Goal: Task Accomplishment & Management: Use online tool/utility

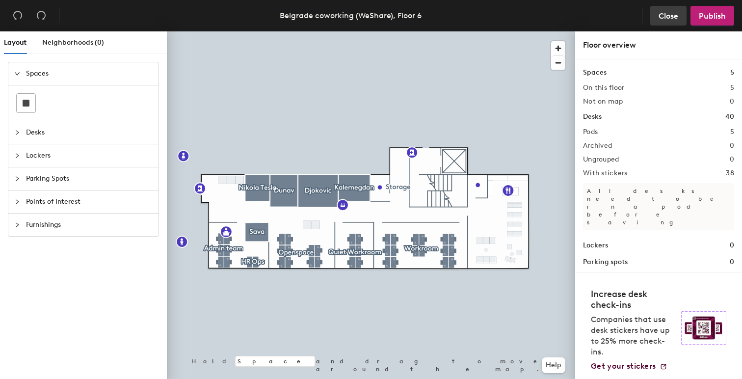
click at [673, 13] on span "Close" at bounding box center [669, 15] width 20 height 9
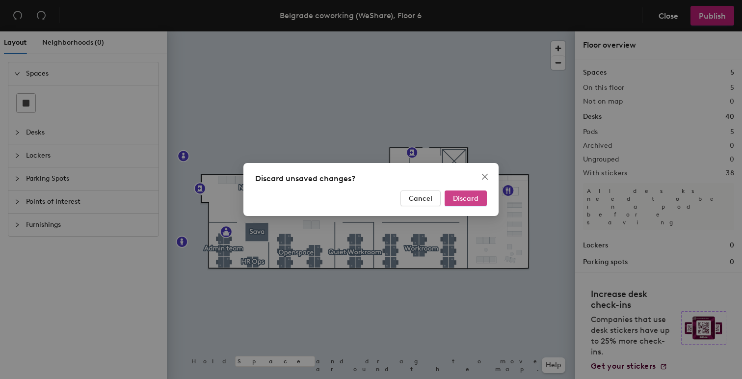
click at [468, 197] on span "Discard" at bounding box center [466, 198] width 26 height 8
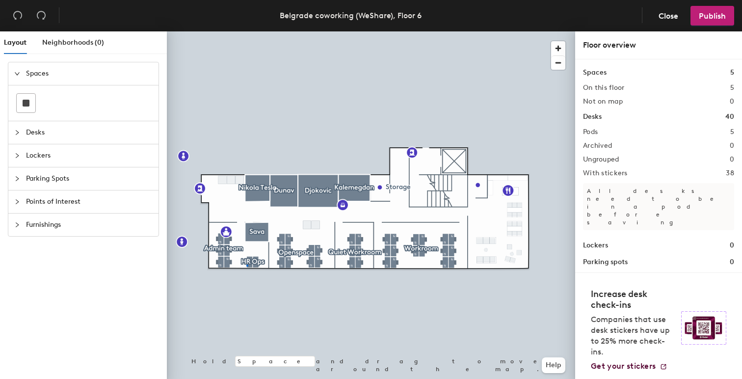
click at [246, 31] on div at bounding box center [371, 31] width 409 height 0
click at [660, 19] on span "Close" at bounding box center [669, 15] width 20 height 9
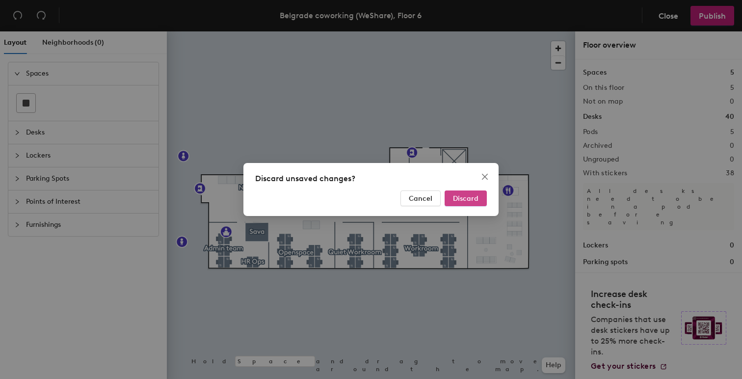
click at [459, 199] on span "Discard" at bounding box center [466, 198] width 26 height 8
